Goal: Task Accomplishment & Management: Use online tool/utility

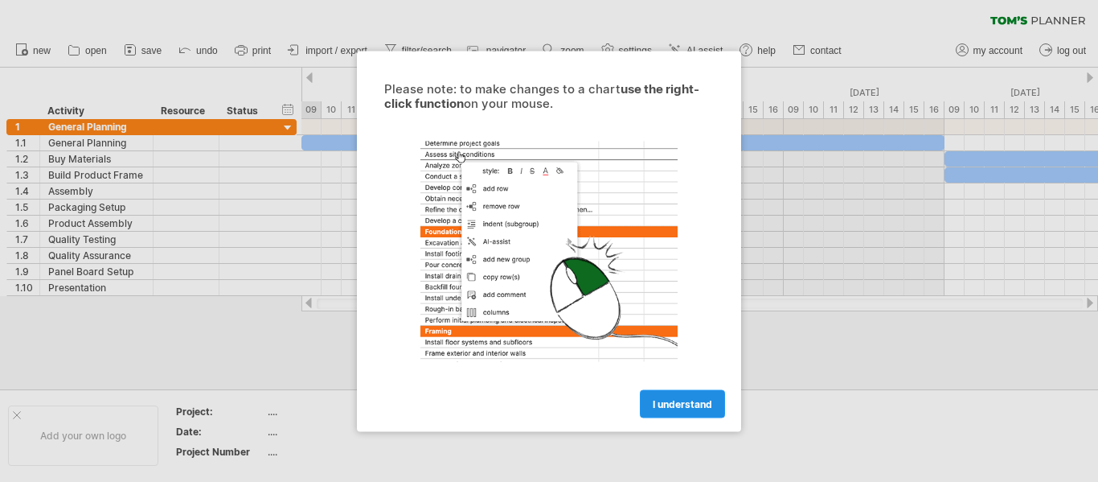
click at [671, 403] on span "I understand" at bounding box center [683, 403] width 60 height 12
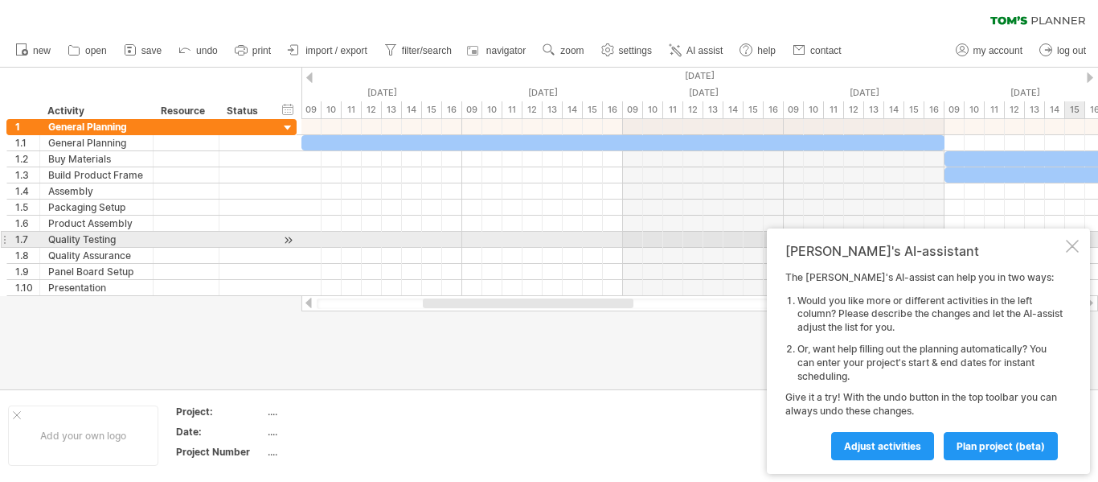
click at [1068, 243] on div at bounding box center [1072, 246] width 13 height 13
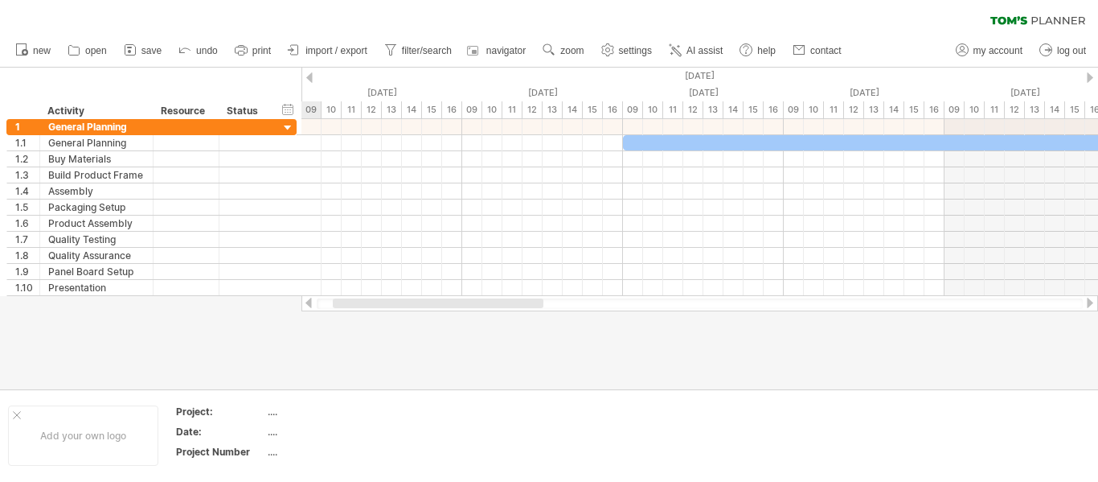
drag, startPoint x: 622, startPoint y: 299, endPoint x: 531, endPoint y: 380, distance: 120.7
click at [531, 380] on div "Trying to reach [DOMAIN_NAME] Connected again... 0% clear filter new 1" at bounding box center [549, 241] width 1098 height 482
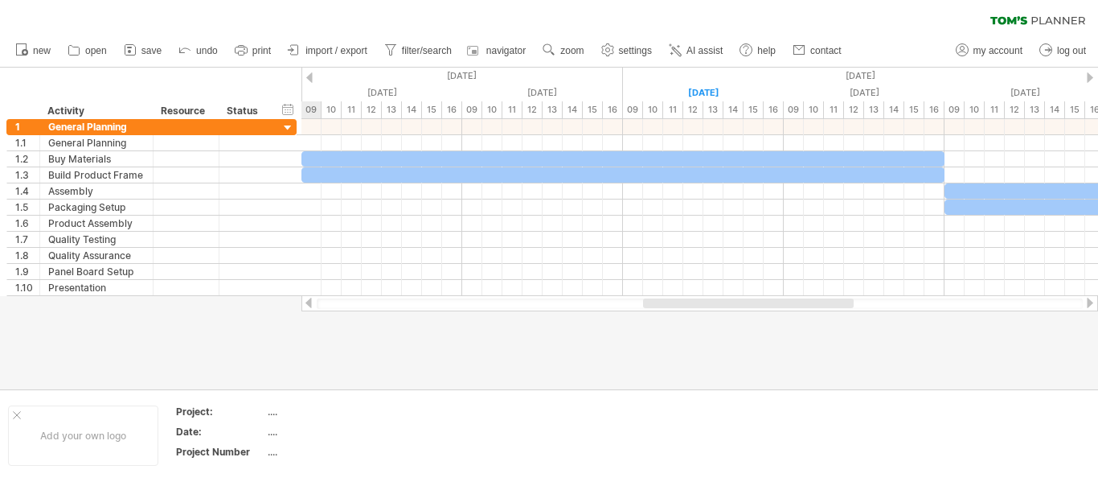
drag, startPoint x: 457, startPoint y: 300, endPoint x: 687, endPoint y: 322, distance: 231.8
click at [687, 322] on div "Trying to reach [DOMAIN_NAME] Connected again... 0% clear filter new 1" at bounding box center [549, 241] width 1098 height 482
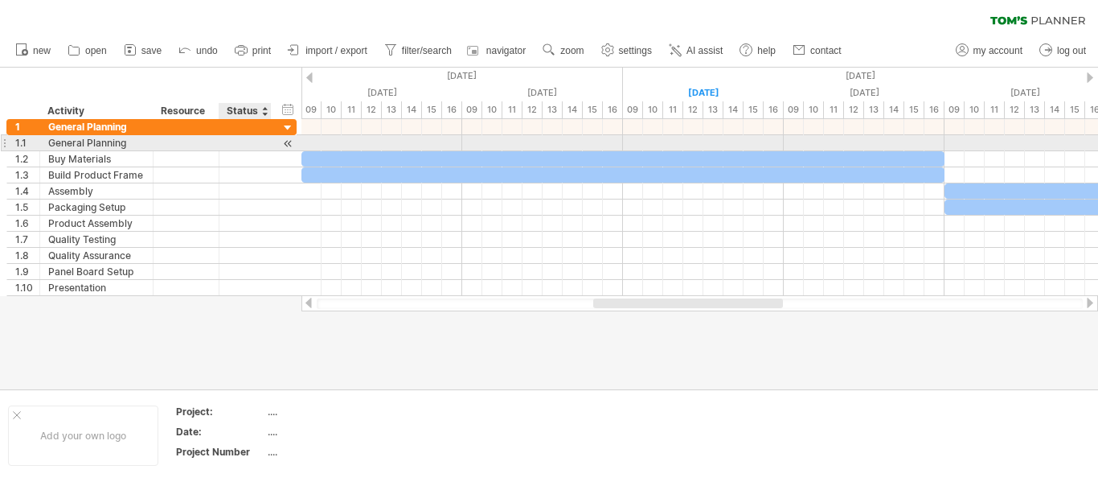
click at [261, 148] on div at bounding box center [245, 142] width 35 height 15
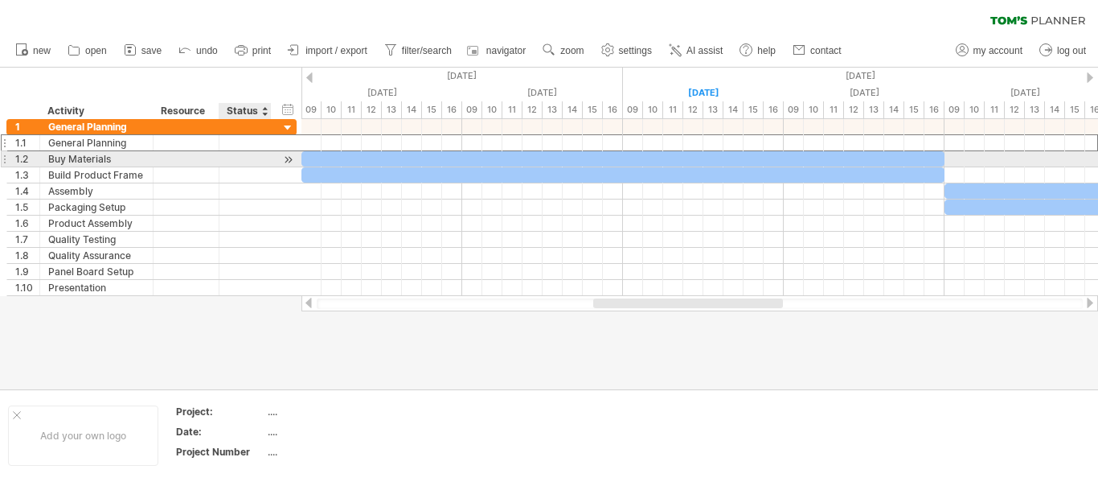
click at [257, 158] on div at bounding box center [245, 158] width 35 height 15
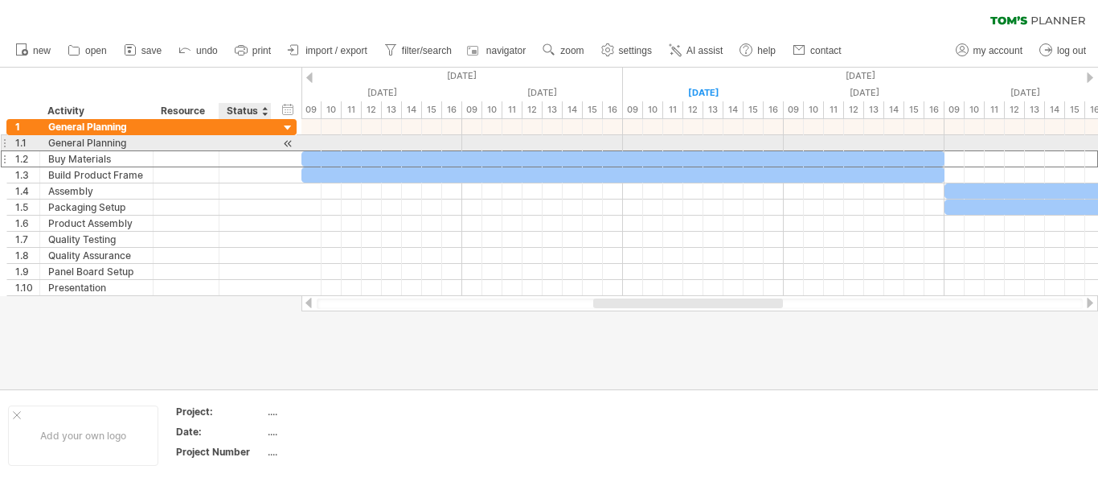
click at [269, 143] on div at bounding box center [269, 143] width 8 height 16
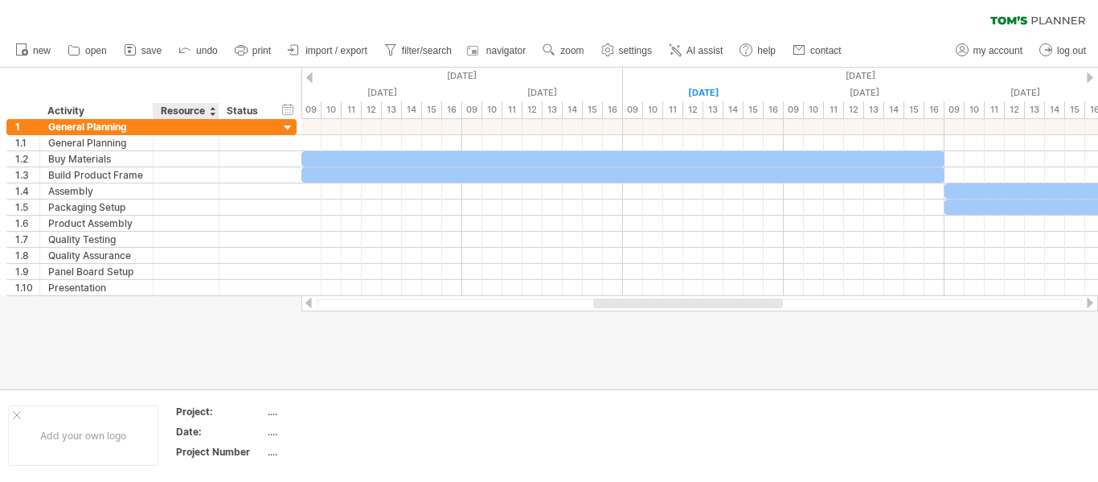
click at [195, 117] on div "Resource" at bounding box center [185, 111] width 49 height 16
click at [212, 113] on div at bounding box center [212, 111] width 6 height 16
click at [172, 72] on div "hide start/end/duration show start/end/duration ******** Activity ******** Reso…" at bounding box center [151, 93] width 302 height 51
click at [290, 175] on div at bounding box center [288, 175] width 15 height 17
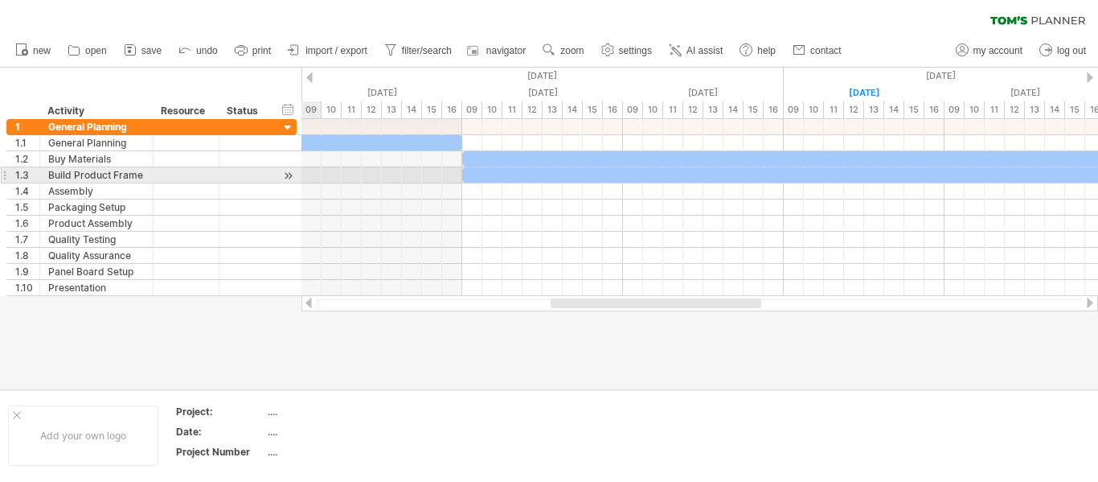
click at [290, 175] on div at bounding box center [288, 175] width 15 height 17
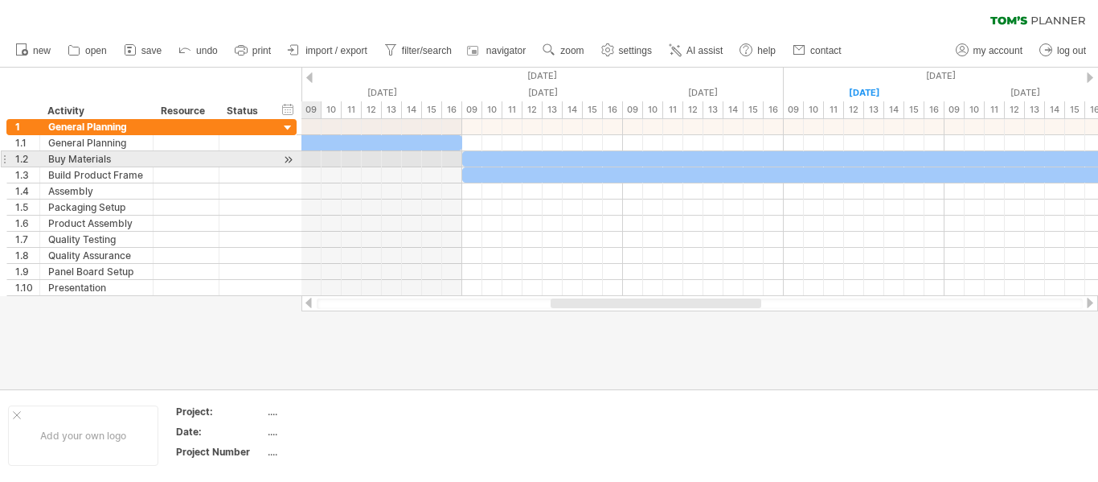
click at [288, 160] on div at bounding box center [288, 159] width 15 height 17
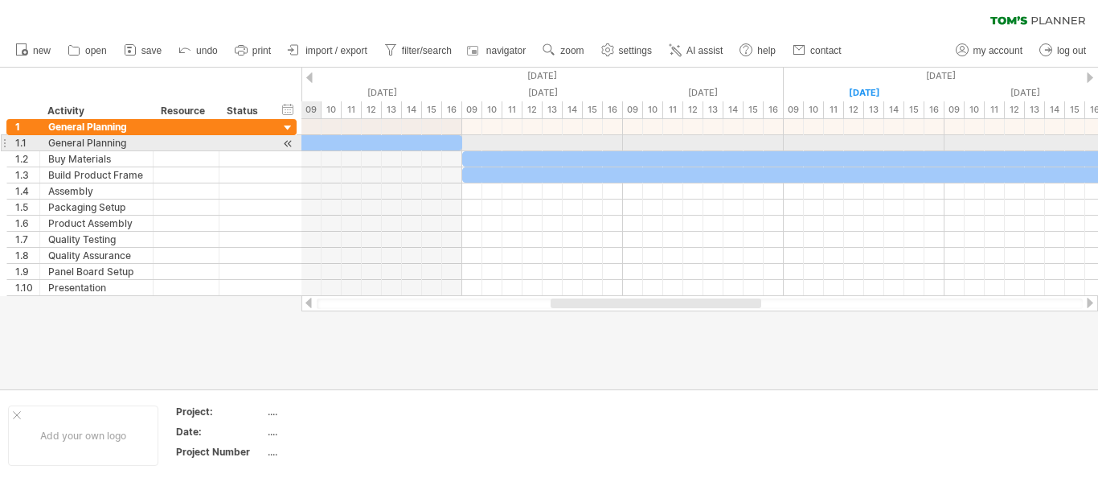
click at [288, 141] on div at bounding box center [288, 143] width 15 height 17
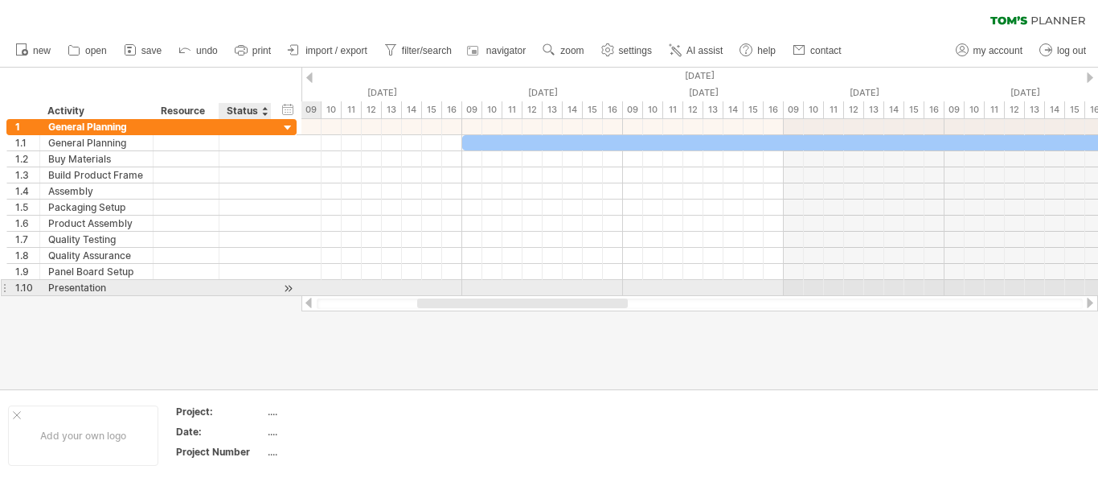
click at [281, 294] on div at bounding box center [288, 288] width 15 height 17
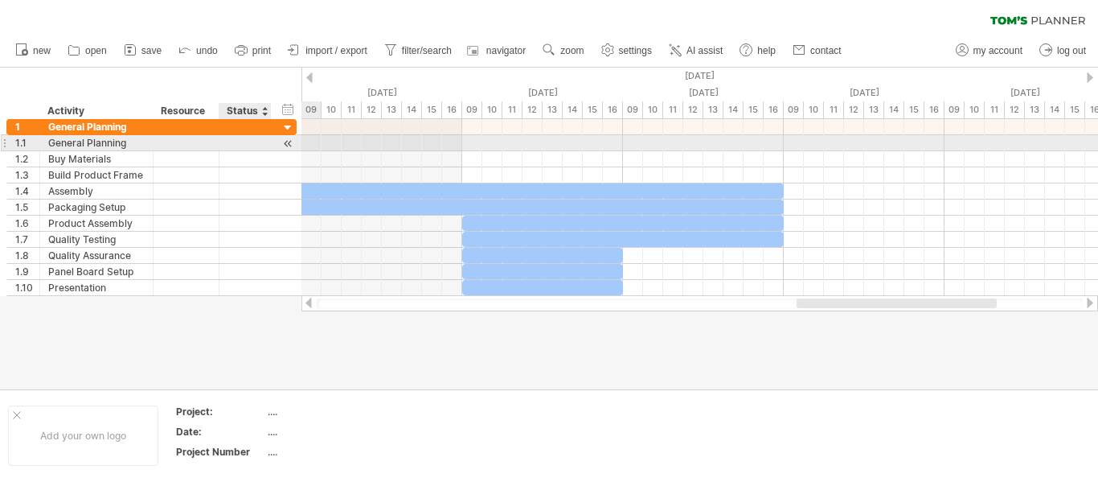
click at [289, 143] on div at bounding box center [288, 143] width 15 height 17
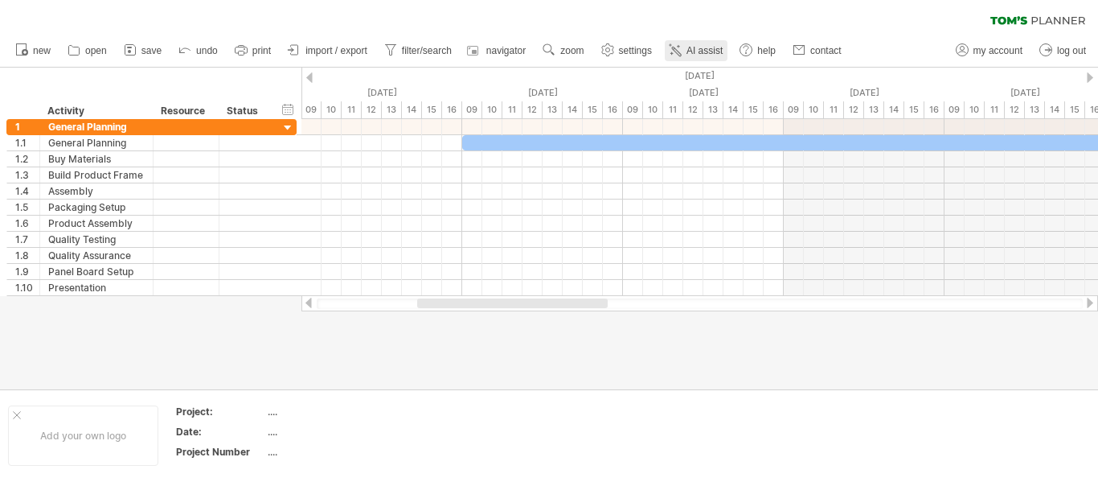
click at [717, 42] on link "AI assist" at bounding box center [696, 50] width 63 height 21
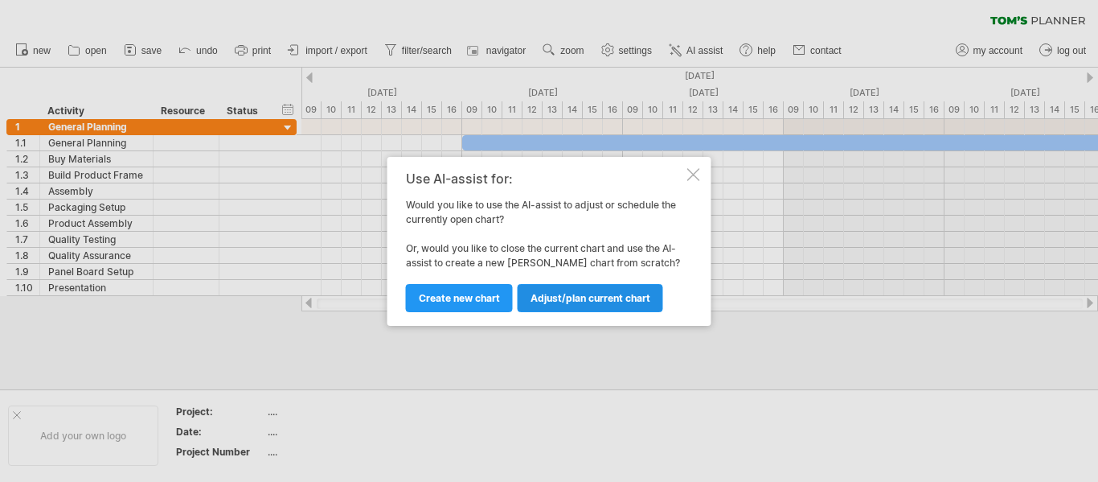
click at [571, 307] on link "Adjust/plan current chart" at bounding box center [591, 298] width 146 height 28
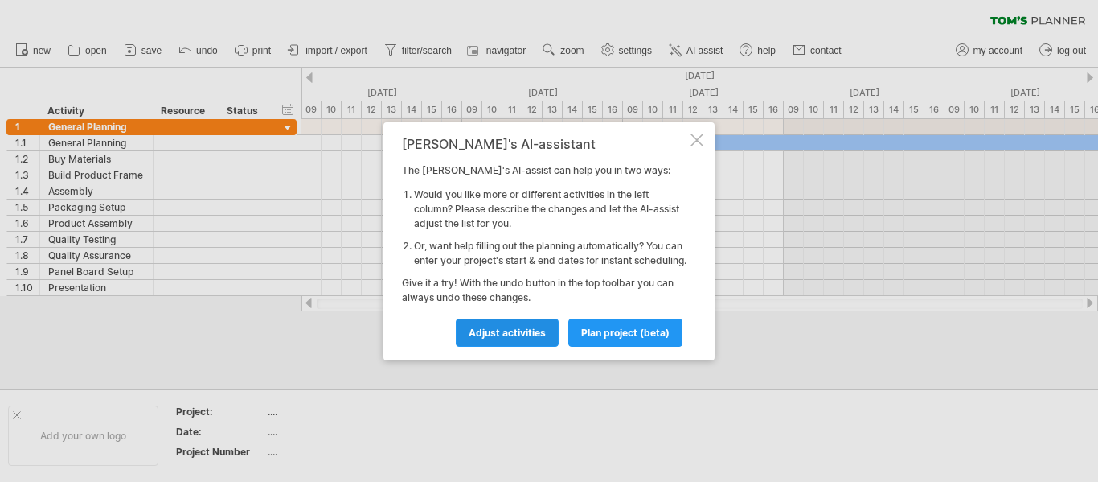
click at [527, 339] on span "Adjust activities" at bounding box center [507, 332] width 77 height 12
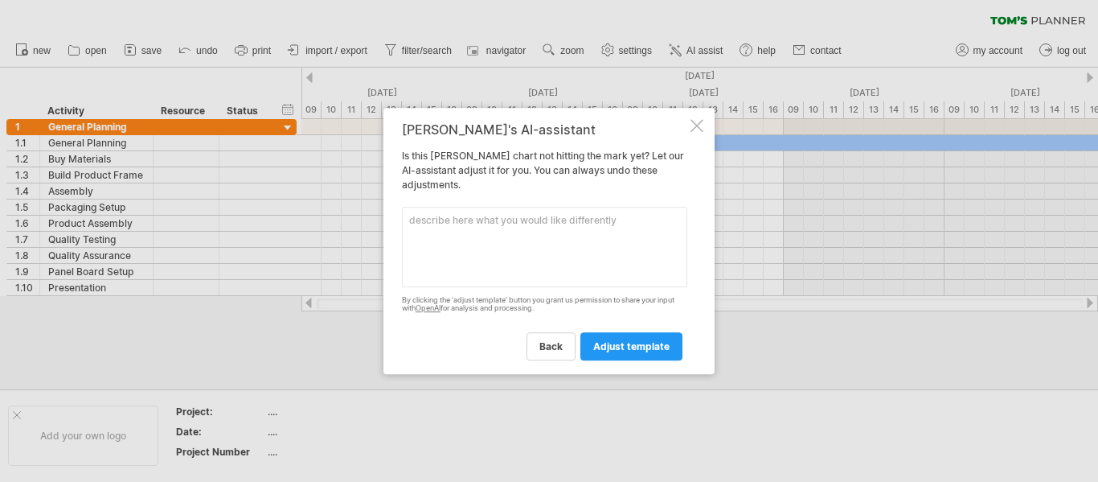
click at [530, 242] on textarea at bounding box center [544, 247] width 285 height 80
type textarea "put something that you think is good in resources and status and make it smalle…"
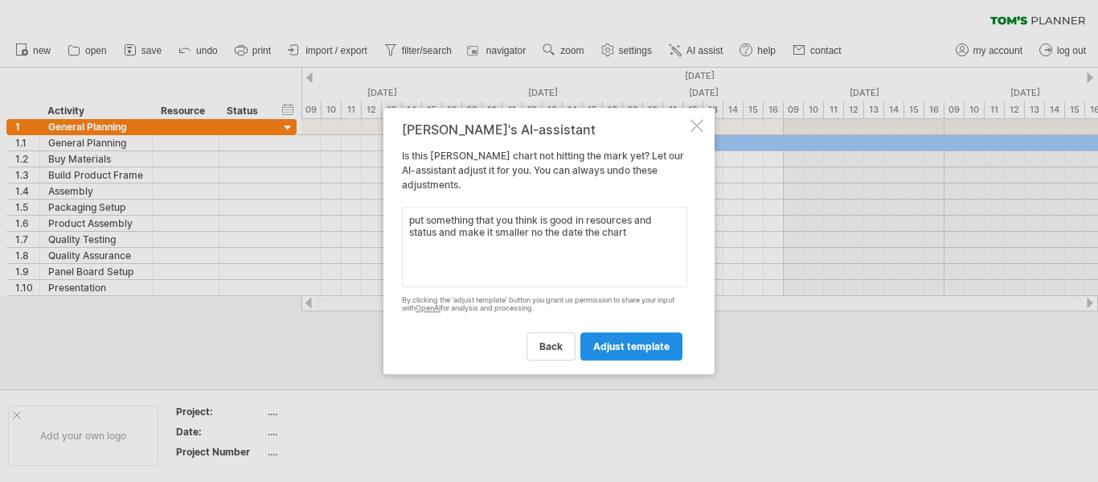
click at [617, 351] on span "adjust template" at bounding box center [631, 346] width 76 height 12
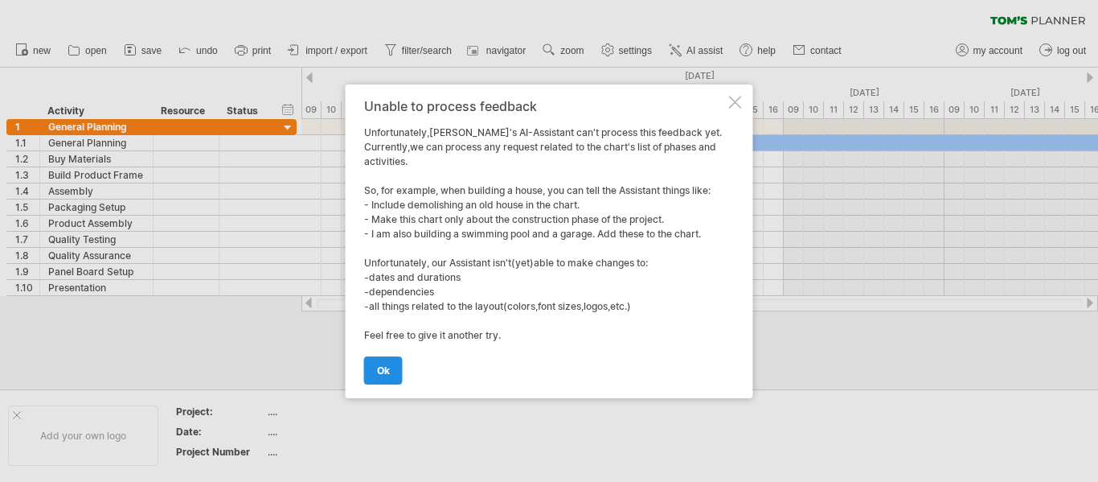
click at [392, 375] on link "ok" at bounding box center [383, 370] width 39 height 28
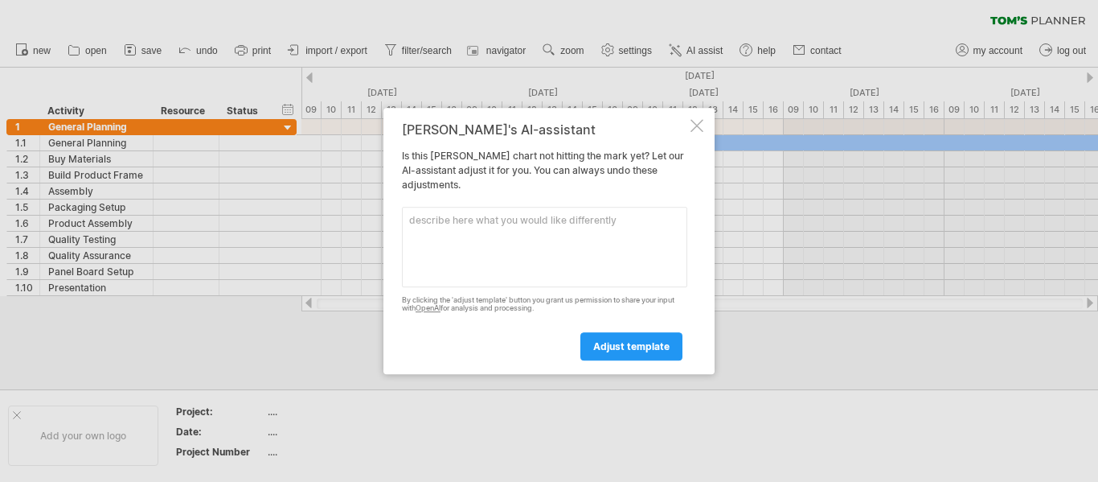
click at [520, 245] on textarea at bounding box center [544, 247] width 285 height 80
type textarea "mkae"
click at [508, 216] on textarea "make the chart smalleer" at bounding box center [544, 247] width 285 height 80
type textarea "make the chart smaller"
click at [634, 342] on span "adjust template" at bounding box center [631, 346] width 76 height 12
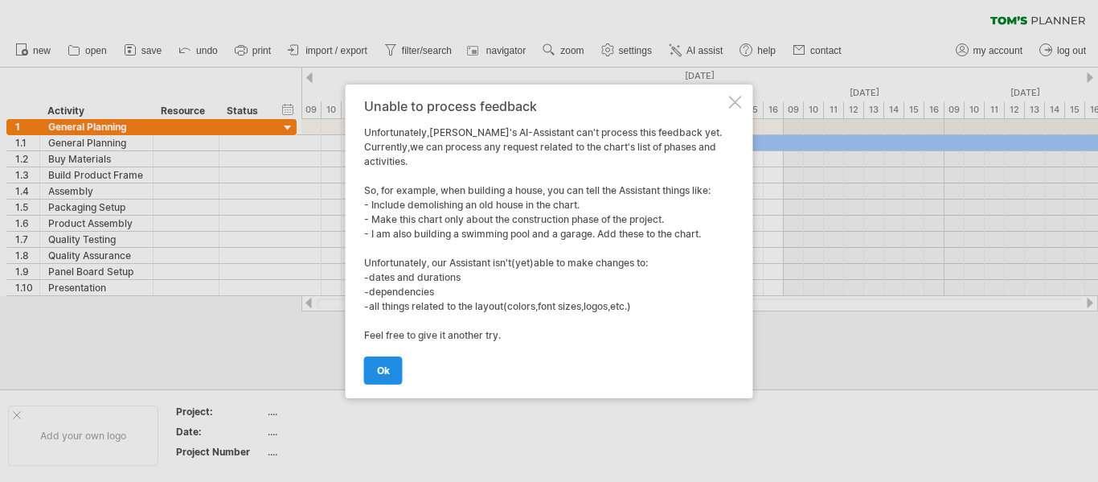
click at [378, 379] on link "ok" at bounding box center [383, 370] width 39 height 28
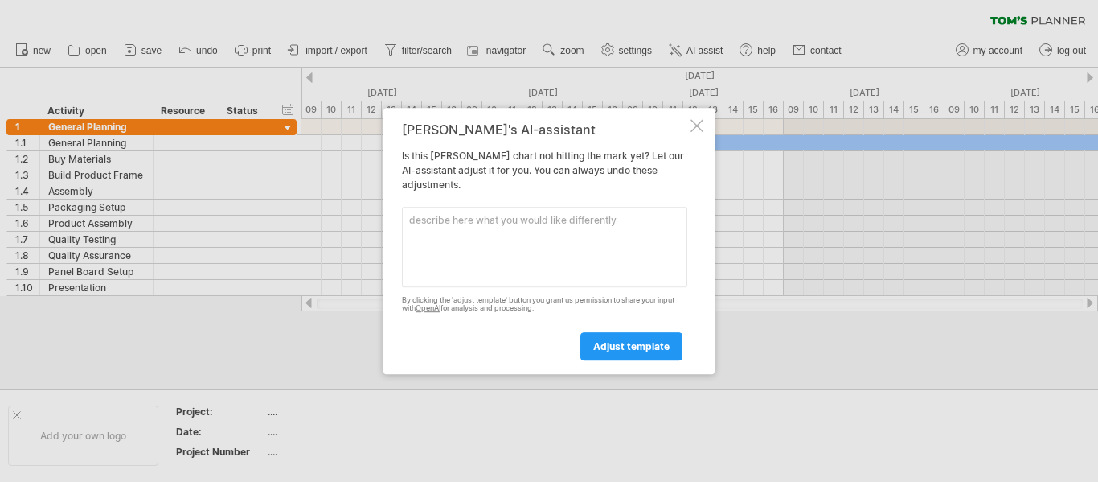
click at [704, 122] on div "[PERSON_NAME]'s AI-assistant Is this [PERSON_NAME] chart not hitting the mark y…" at bounding box center [549, 241] width 331 height 267
click at [699, 122] on div at bounding box center [697, 125] width 13 height 13
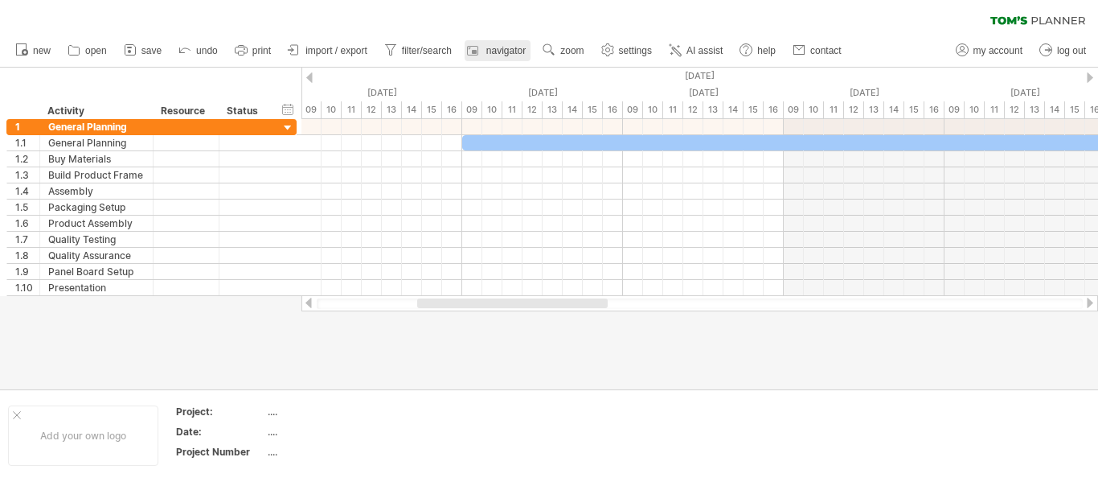
click at [519, 52] on span "navigator" at bounding box center [505, 50] width 39 height 11
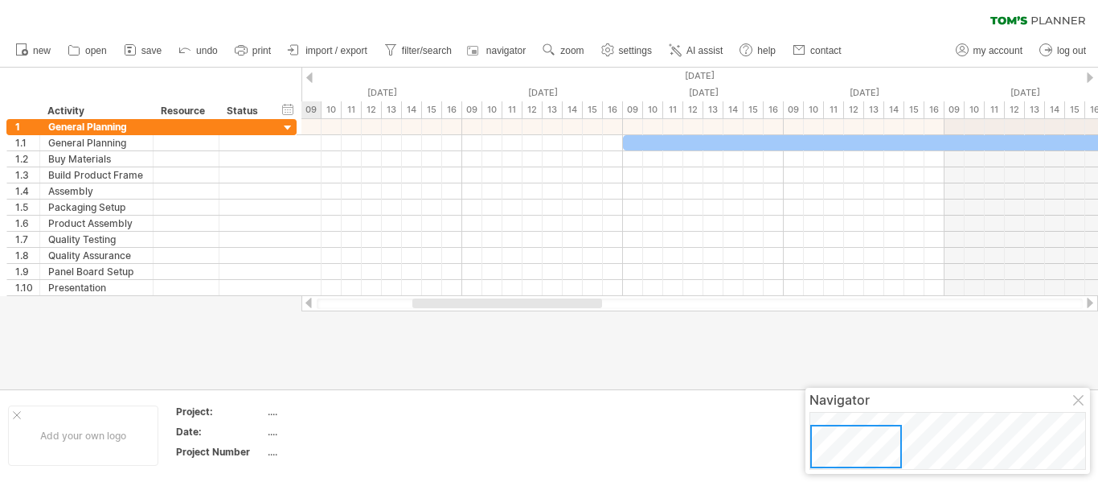
drag, startPoint x: 962, startPoint y: 400, endPoint x: 835, endPoint y: 445, distance: 134.8
click at [835, 445] on div at bounding box center [857, 446] width 92 height 43
click at [154, 46] on span "save" at bounding box center [152, 50] width 20 height 11
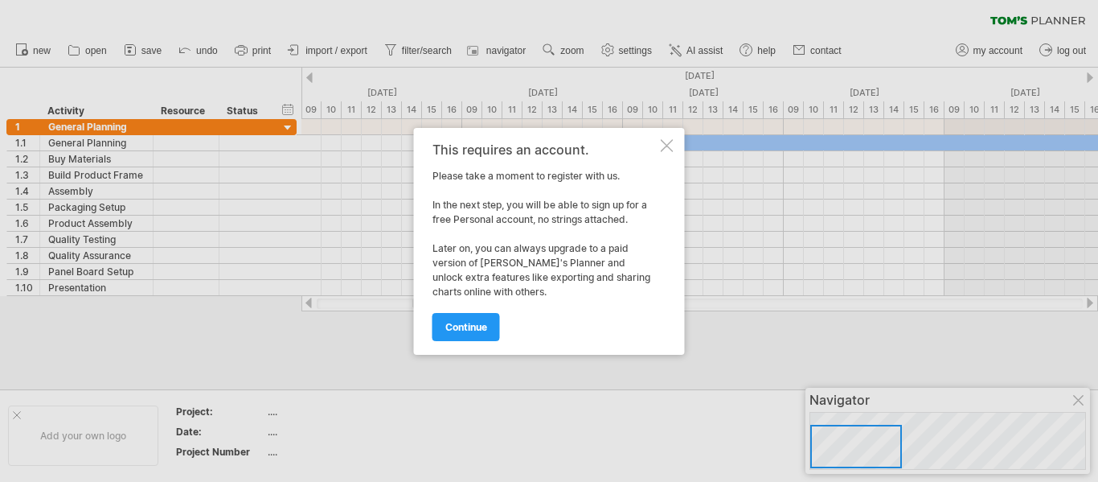
click at [663, 141] on div at bounding box center [667, 145] width 13 height 13
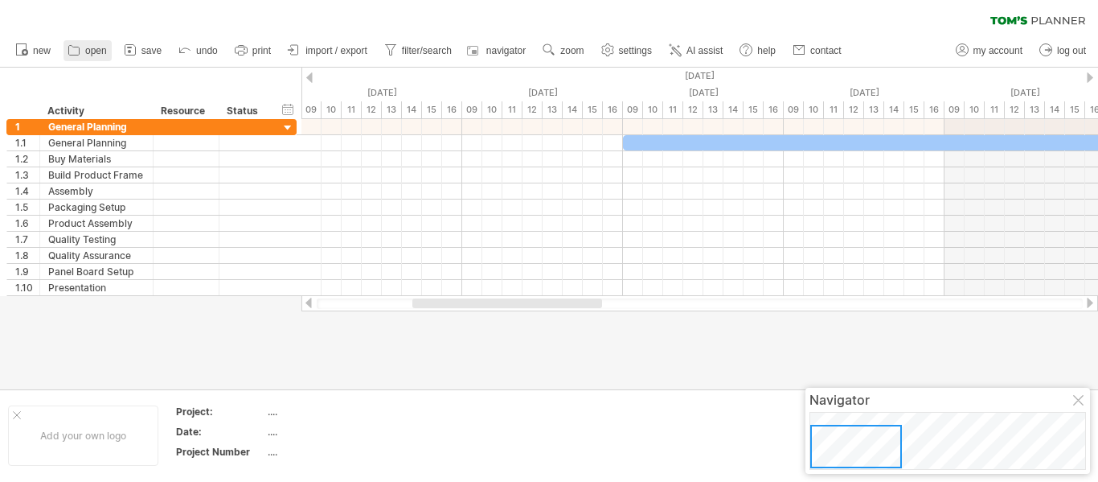
click at [96, 46] on span "open" at bounding box center [96, 50] width 22 height 11
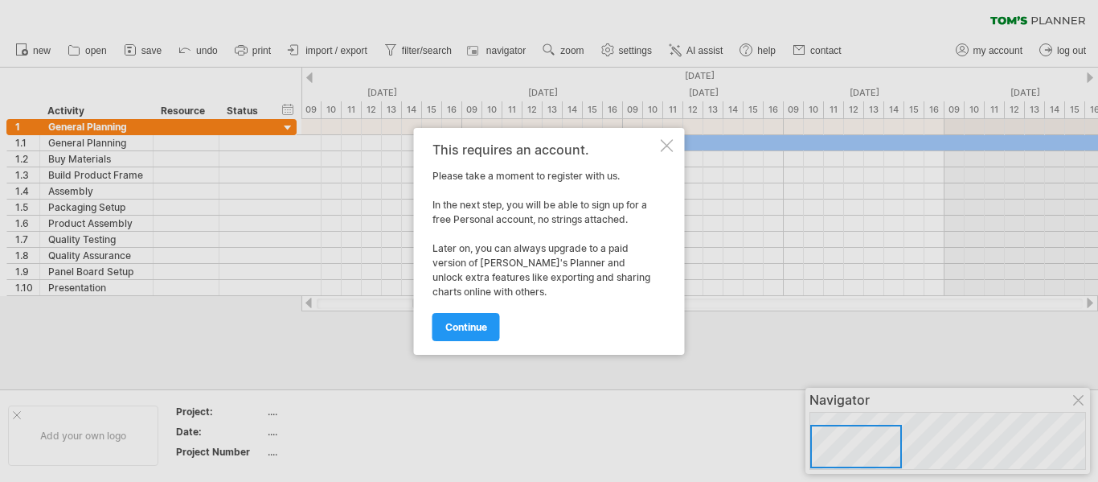
click at [668, 139] on div at bounding box center [667, 145] width 13 height 13
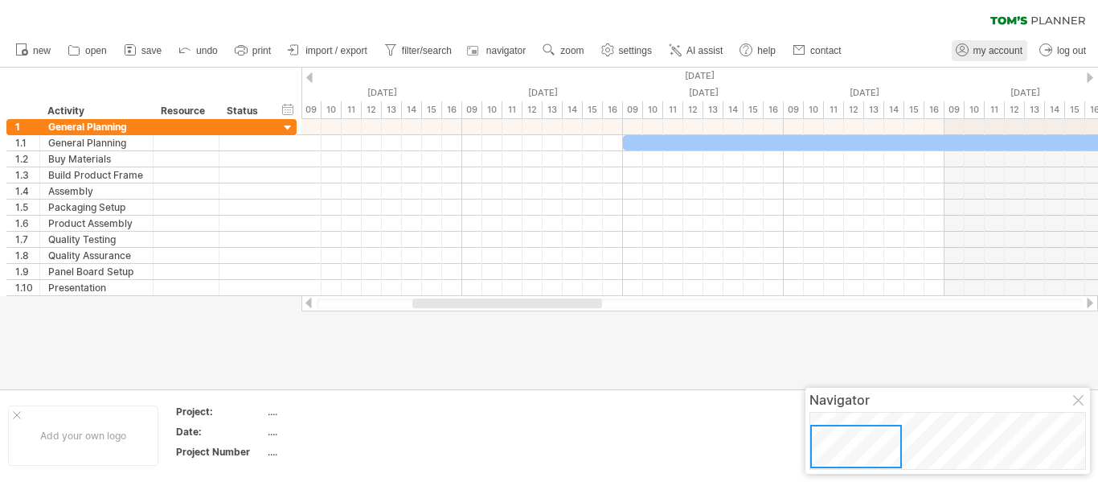
click at [1013, 51] on span "my account" at bounding box center [998, 50] width 49 height 11
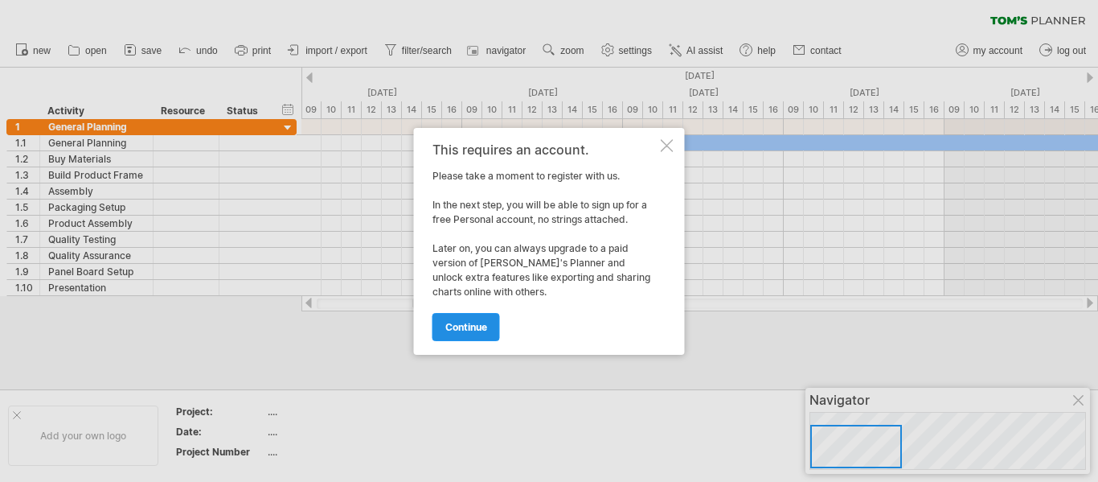
click at [478, 330] on span "continue" at bounding box center [466, 327] width 42 height 12
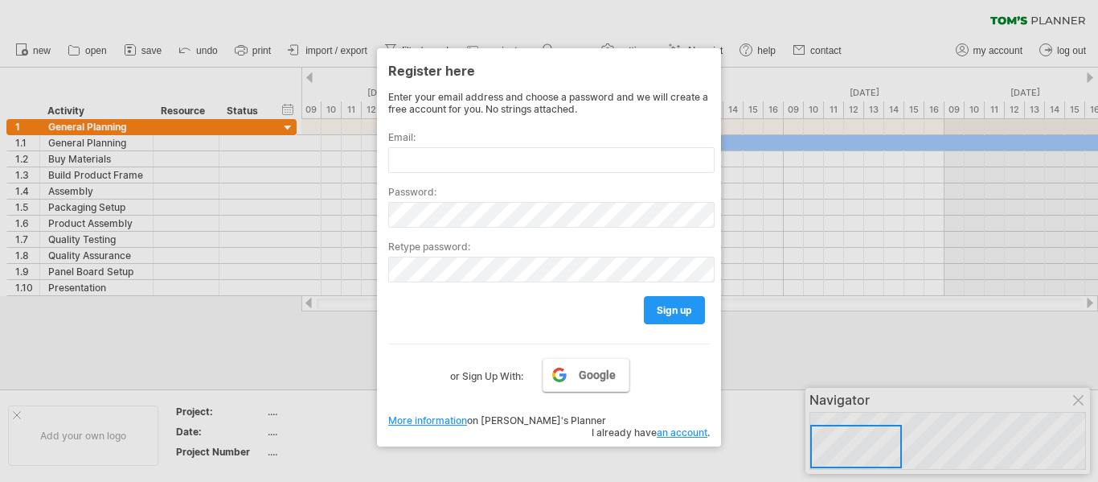
click at [574, 367] on link "Google" at bounding box center [586, 375] width 87 height 34
click at [762, 76] on div at bounding box center [549, 241] width 1098 height 482
click at [733, 386] on div at bounding box center [549, 241] width 1098 height 482
click at [962, 422] on div at bounding box center [549, 241] width 1098 height 482
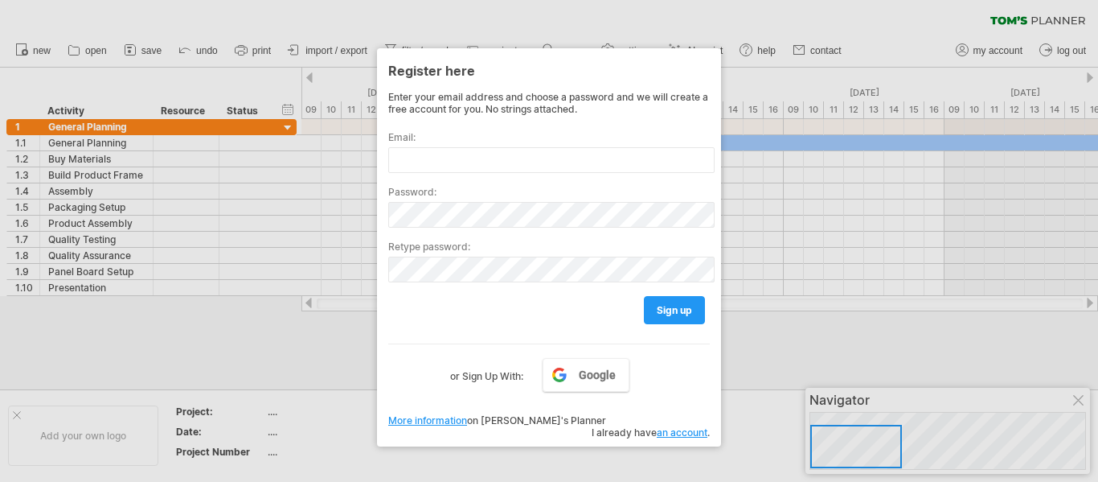
click at [962, 422] on div at bounding box center [549, 241] width 1098 height 482
click at [190, 346] on div at bounding box center [549, 241] width 1098 height 482
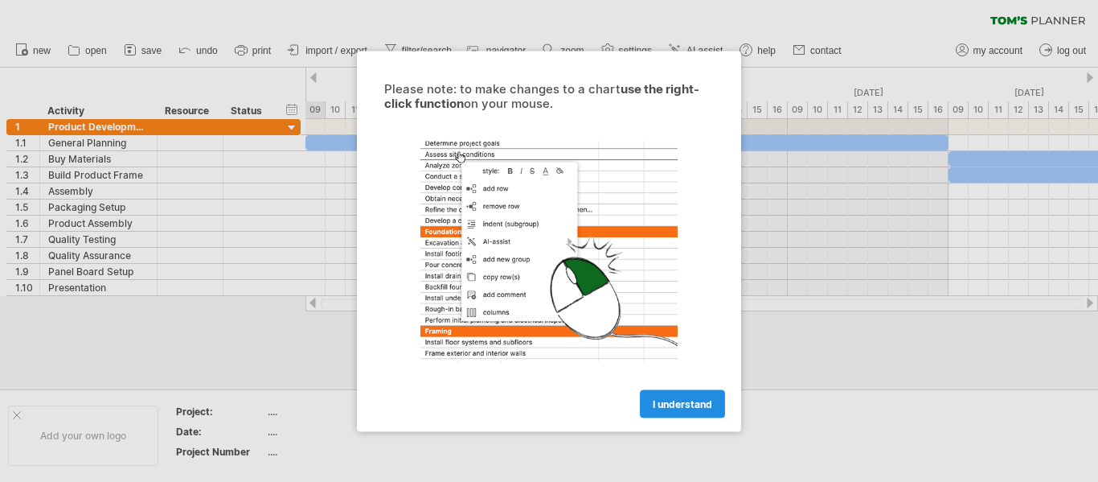
click at [658, 409] on link "I understand" at bounding box center [682, 403] width 85 height 28
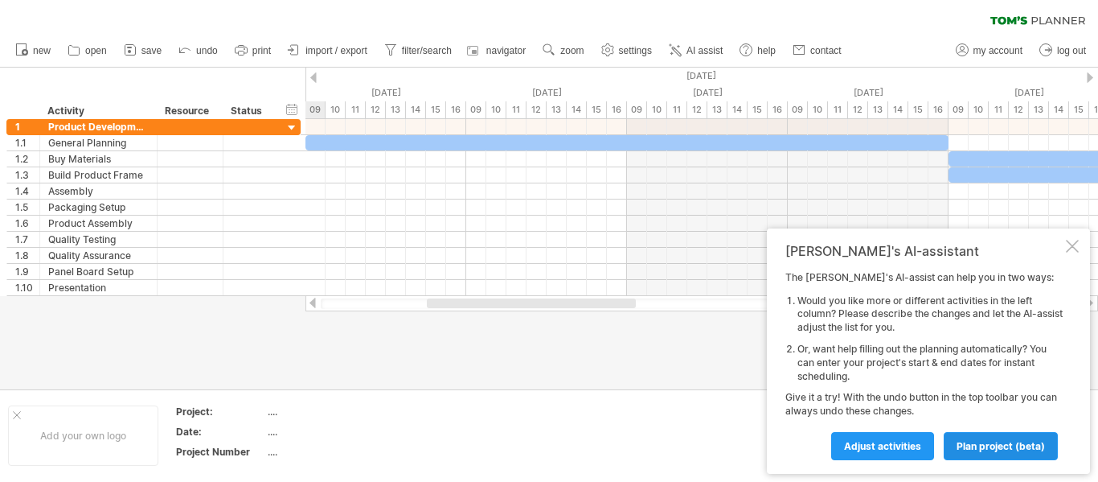
click at [982, 450] on span "plan project (beta)" at bounding box center [1001, 446] width 88 height 12
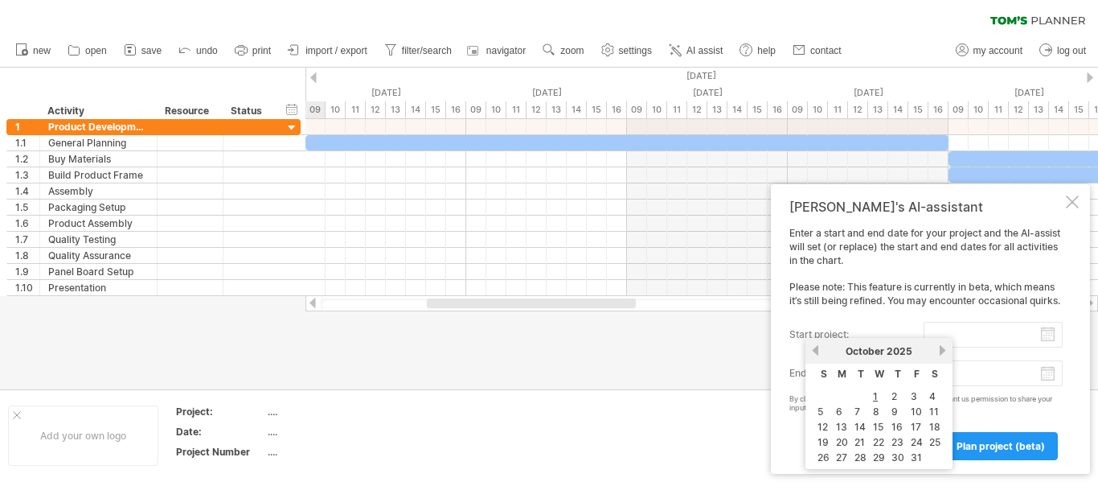
click at [1017, 338] on input "start project:" at bounding box center [993, 335] width 139 height 26
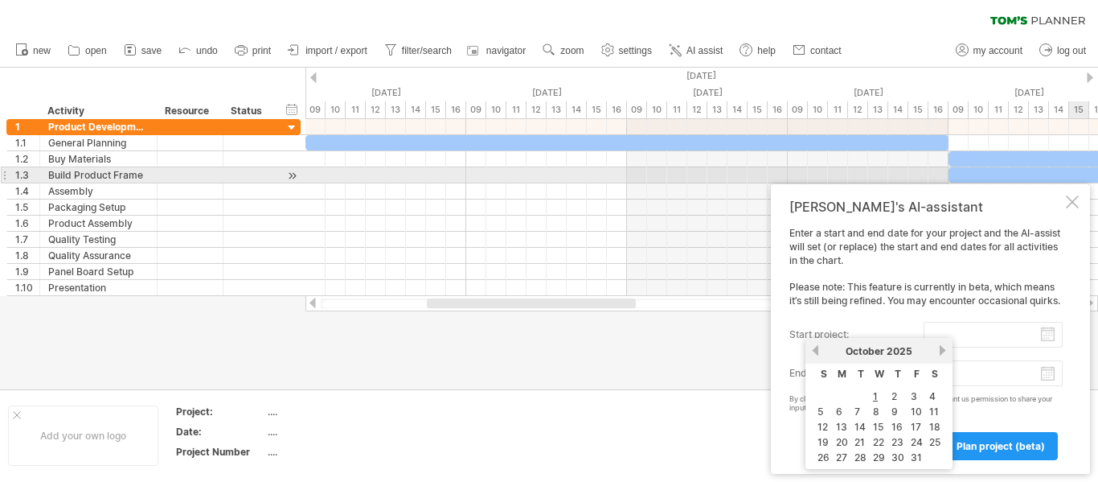
click at [1069, 195] on div at bounding box center [1072, 201] width 13 height 13
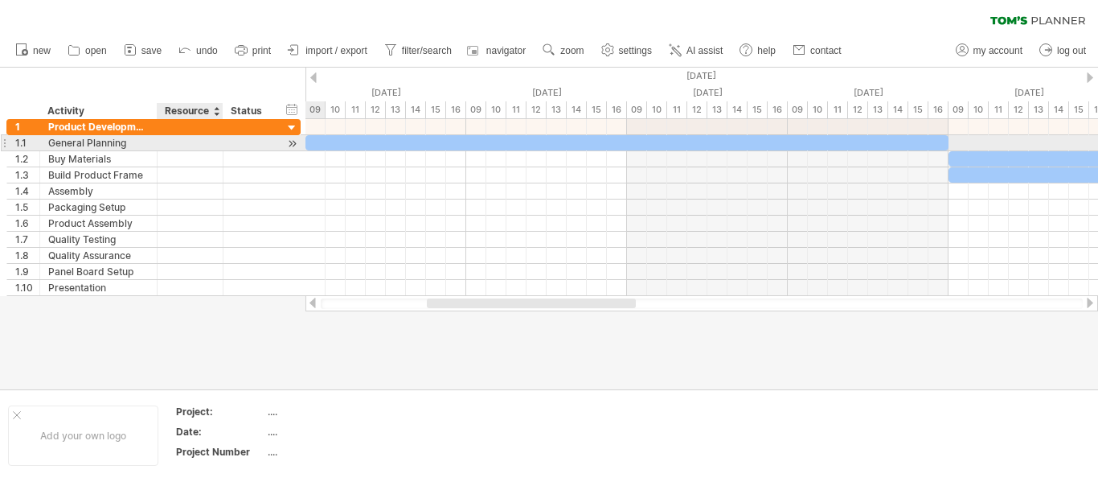
click at [202, 143] on div at bounding box center [190, 142] width 49 height 15
click at [202, 143] on input "text" at bounding box center [190, 142] width 49 height 15
click at [198, 109] on div "Resource" at bounding box center [189, 111] width 49 height 16
click at [191, 142] on div at bounding box center [190, 142] width 49 height 15
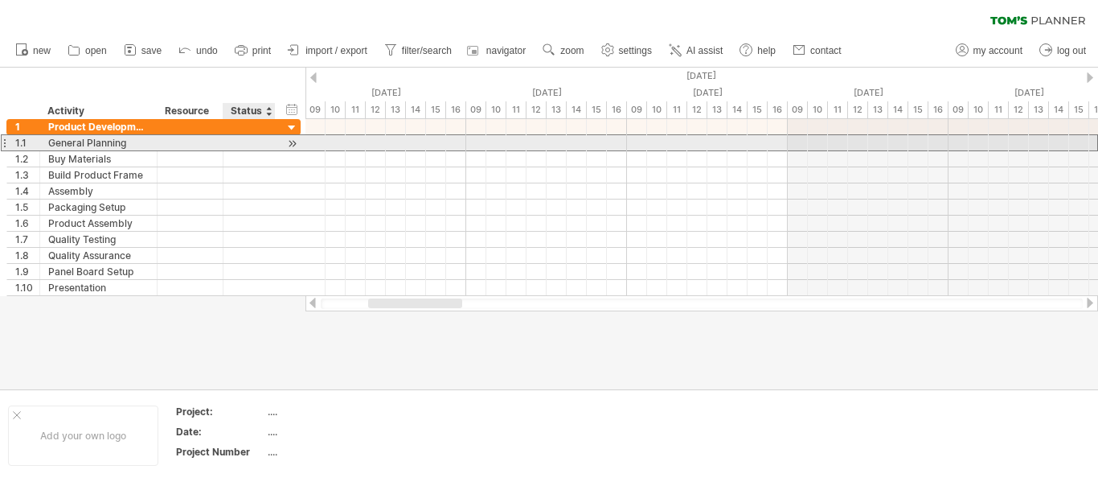
click at [281, 144] on div "**********" at bounding box center [153, 142] width 294 height 17
click at [289, 141] on div at bounding box center [292, 143] width 15 height 17
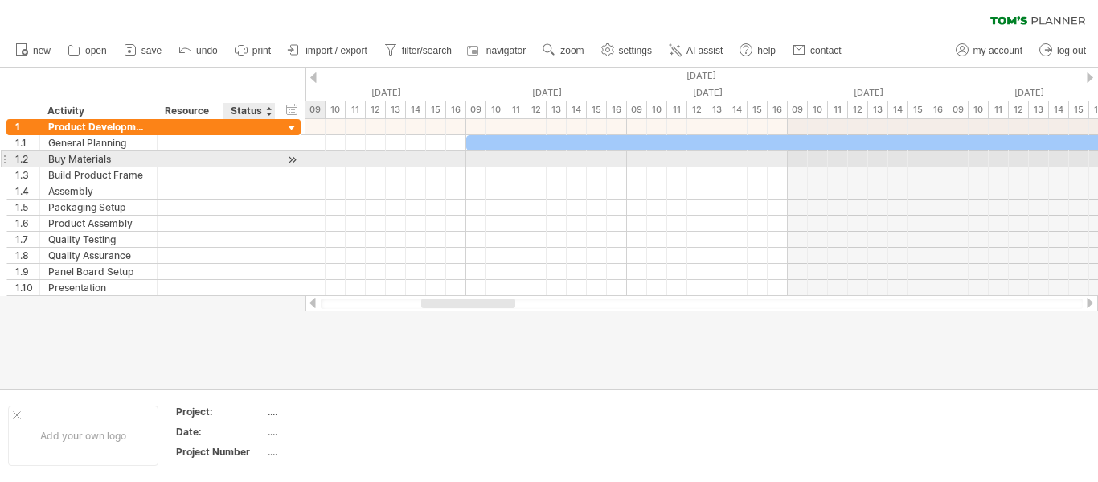
click at [288, 164] on div at bounding box center [292, 159] width 15 height 17
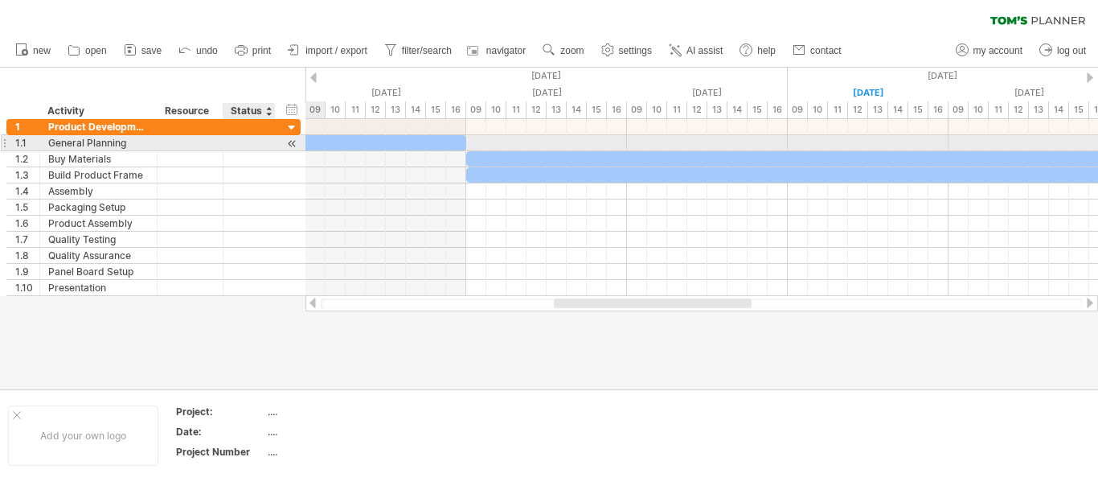
click at [296, 143] on div at bounding box center [292, 143] width 15 height 17
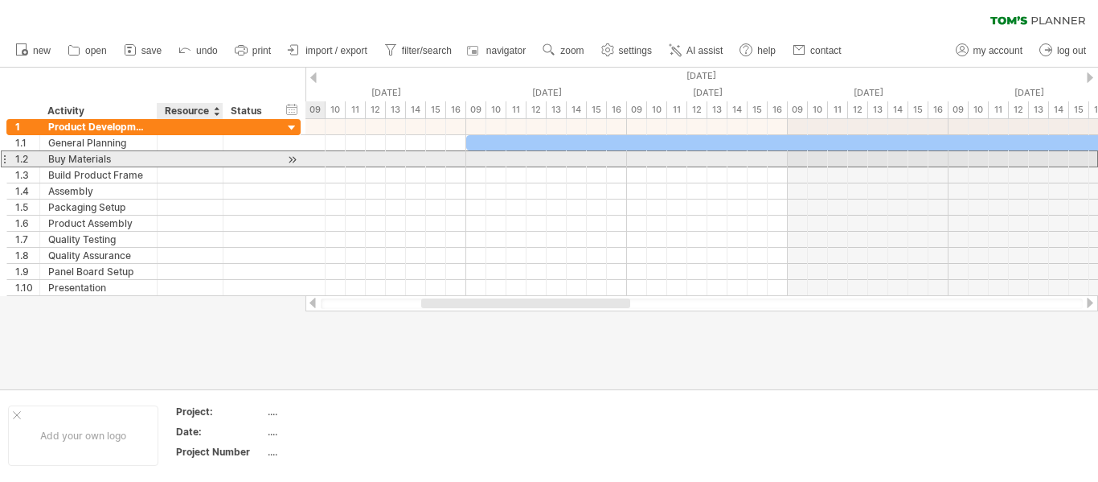
click at [229, 161] on div at bounding box center [250, 158] width 52 height 15
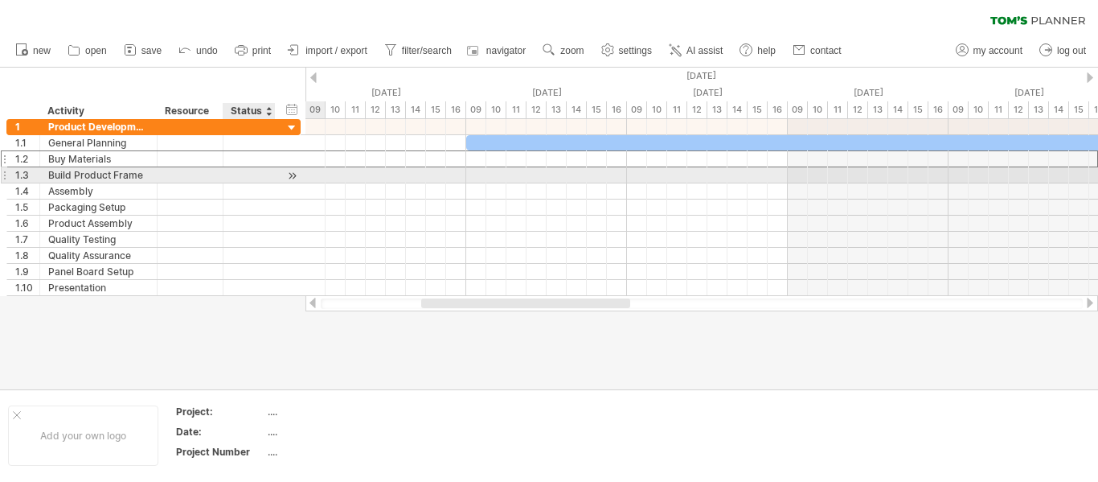
click at [237, 179] on div at bounding box center [249, 174] width 35 height 15
click at [293, 176] on div at bounding box center [292, 175] width 15 height 17
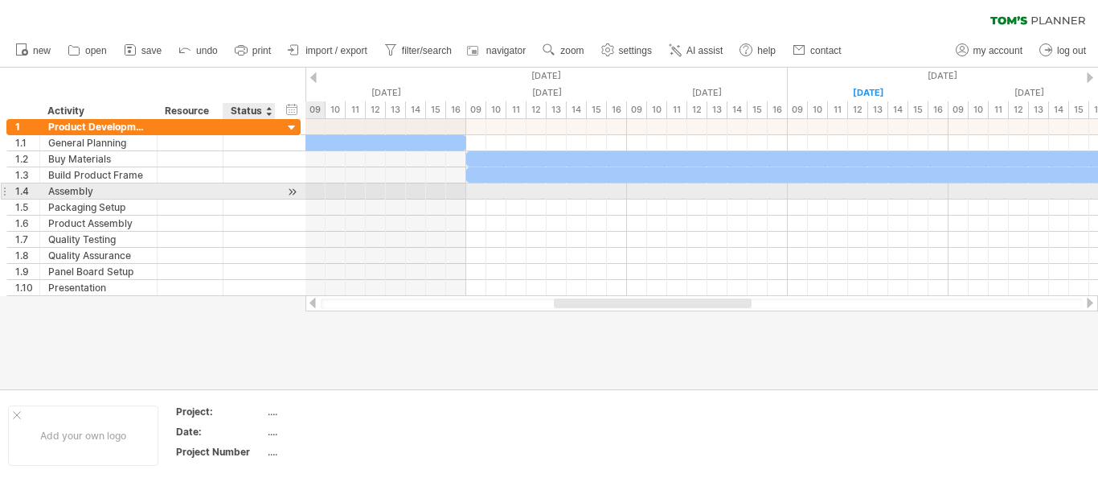
click at [298, 191] on div at bounding box center [292, 191] width 15 height 17
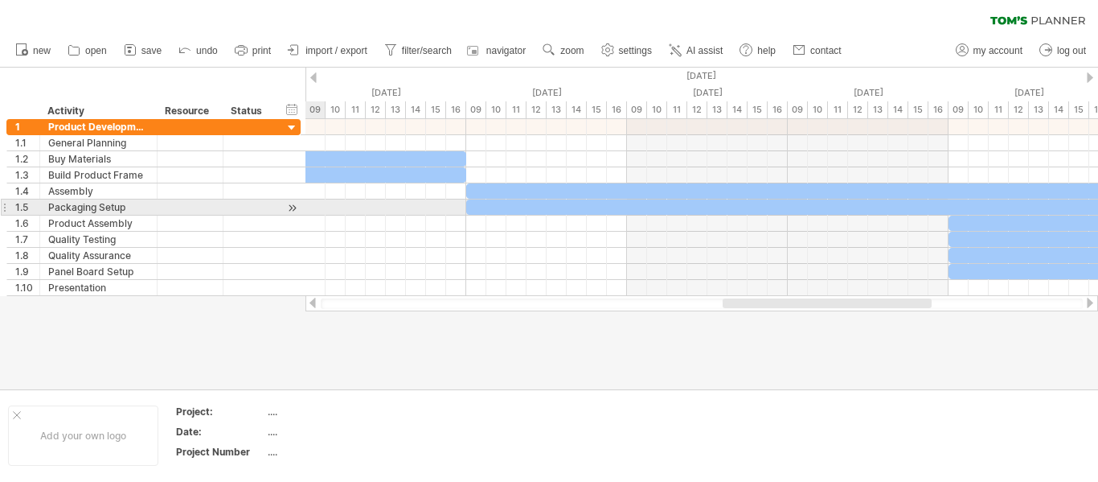
click at [298, 213] on div at bounding box center [292, 207] width 15 height 17
click at [293, 213] on div at bounding box center [292, 207] width 15 height 17
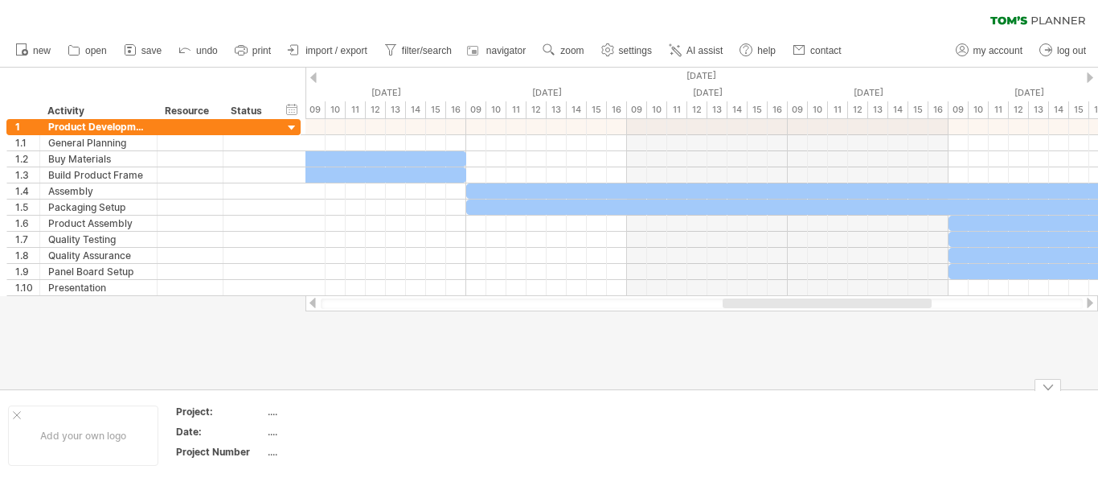
click at [370, 463] on table "Project: .... Date: .... Project Number ...." at bounding box center [290, 435] width 232 height 62
